Goal: Check status

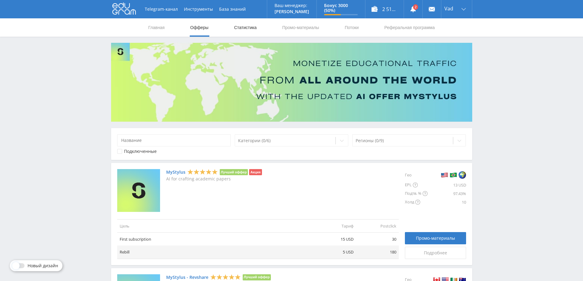
click at [243, 24] on link "Статистика" at bounding box center [246, 27] width 24 height 18
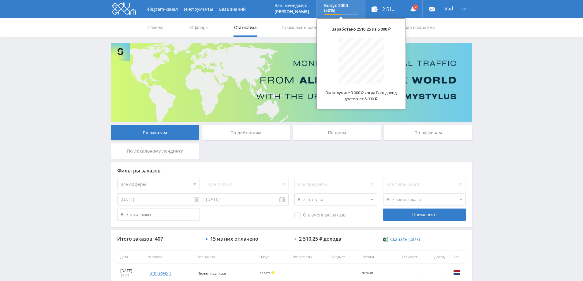
click at [336, 7] on p "Бонус 3000 (50%)" at bounding box center [341, 8] width 34 height 10
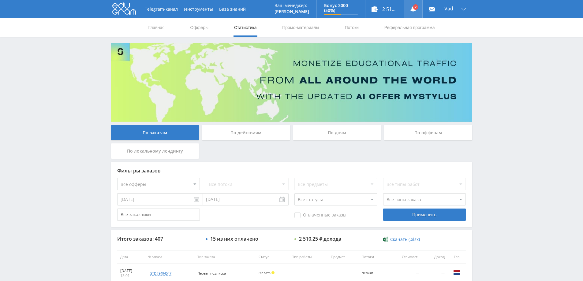
click at [415, 6] on link at bounding box center [413, 9] width 18 height 18
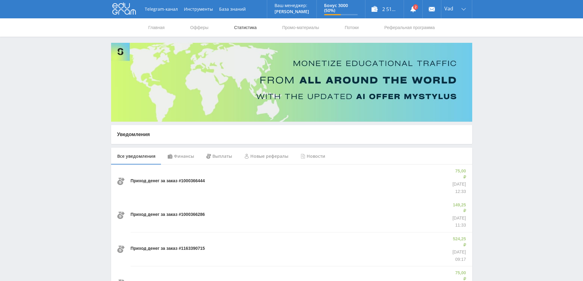
click at [243, 29] on link "Статистика" at bounding box center [246, 27] width 24 height 18
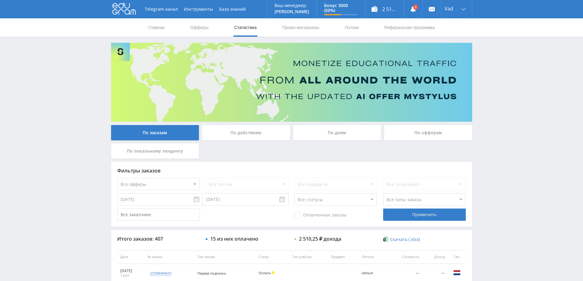
click at [342, 131] on div "По дням" at bounding box center [337, 132] width 88 height 15
click at [0, 0] on input "По дням" at bounding box center [0, 0] width 0 height 0
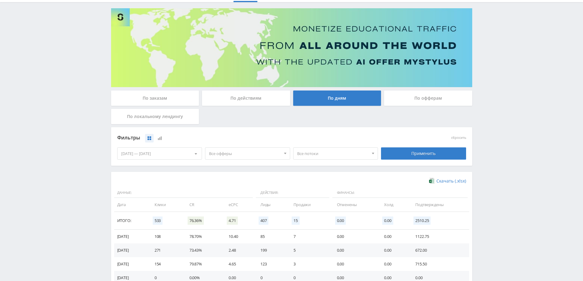
scroll to position [119, 0]
